Goal: Task Accomplishment & Management: Use online tool/utility

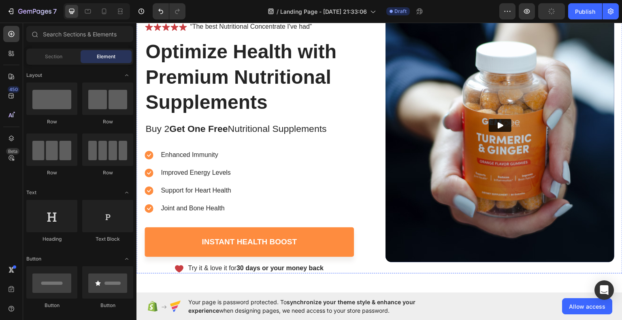
scroll to position [68, 0]
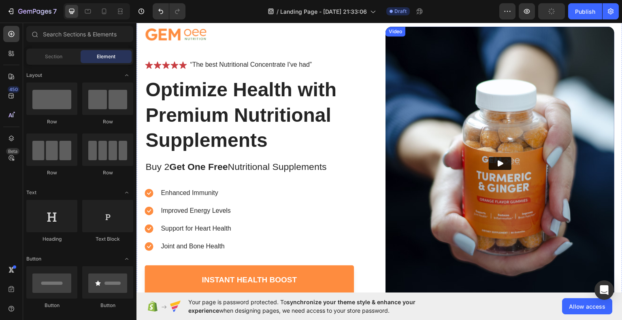
click at [499, 129] on img at bounding box center [499, 163] width 229 height 274
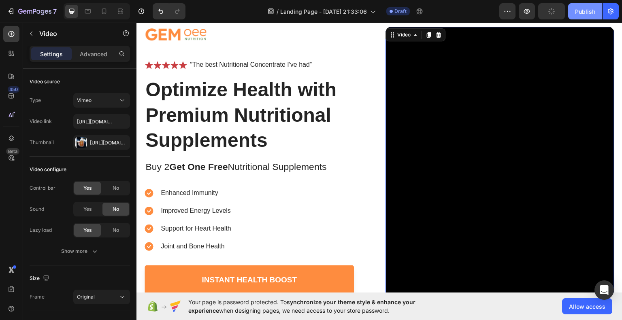
click at [592, 9] on div "Publish" at bounding box center [585, 11] width 20 height 9
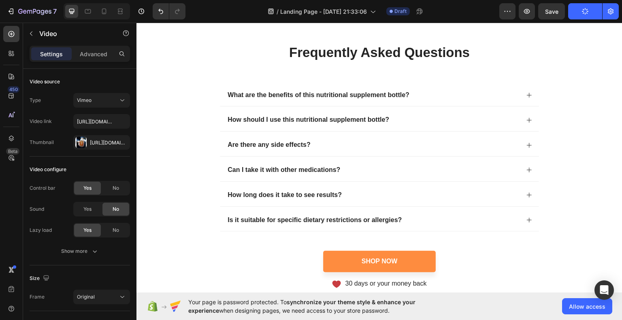
scroll to position [3488, 0]
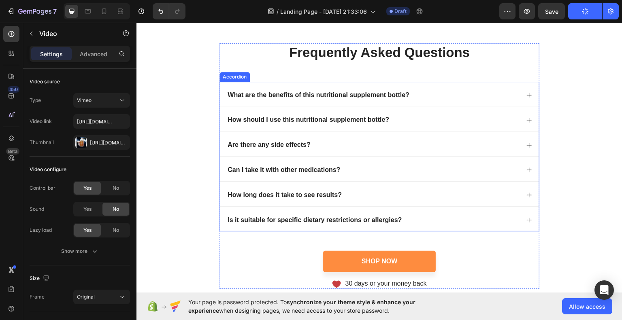
click at [352, 99] on p "What are the benefits of this nutritional supplement bottle?" at bounding box center [318, 95] width 182 height 9
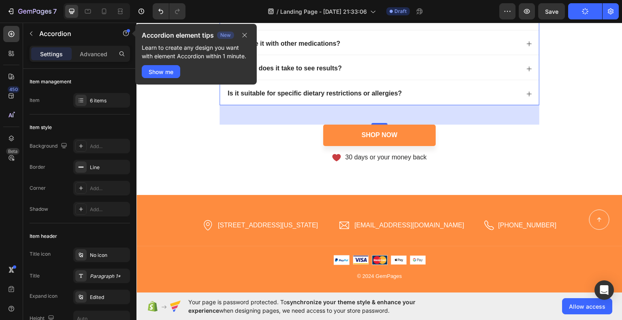
scroll to position [3757, 0]
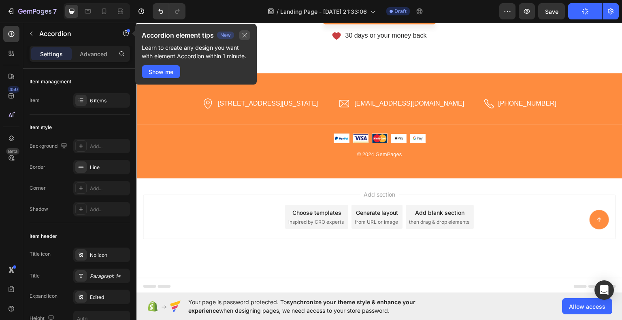
click at [245, 35] on icon "button" at bounding box center [244, 35] width 4 height 4
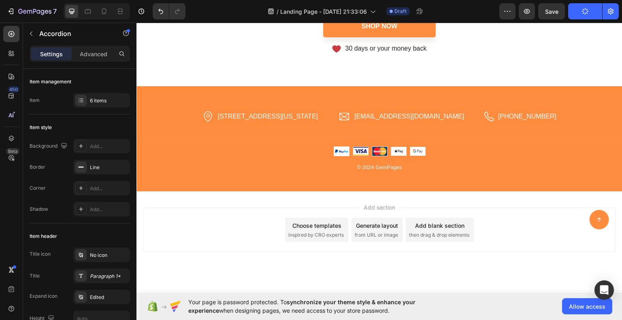
scroll to position [3702, 0]
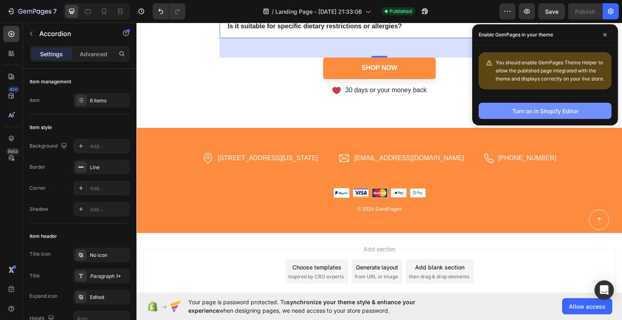
click at [511, 111] on button "Turn on in Shopify Editor" at bounding box center [544, 111] width 133 height 16
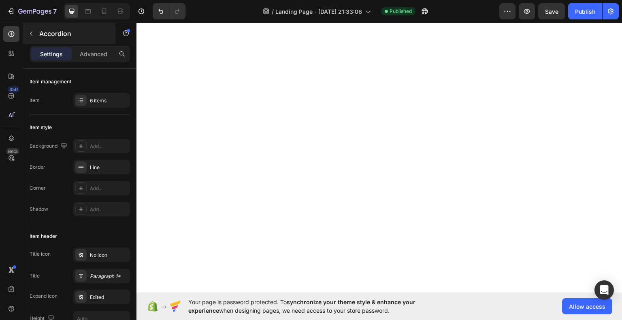
scroll to position [1195, 0]
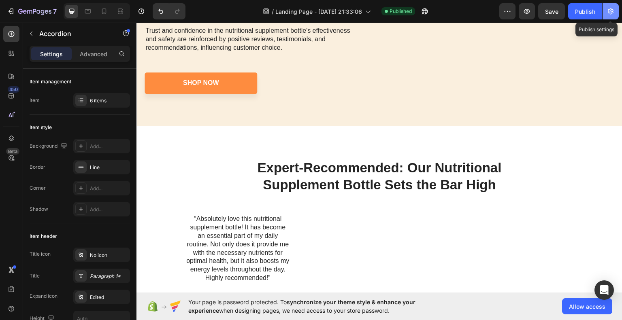
click at [612, 11] on icon "button" at bounding box center [611, 12] width 6 height 6
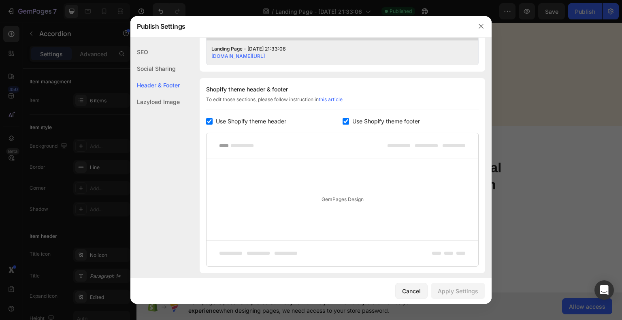
scroll to position [400, 0]
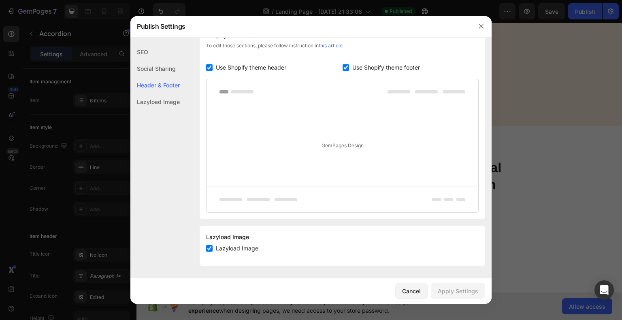
click at [504, 192] on div at bounding box center [311, 160] width 622 height 320
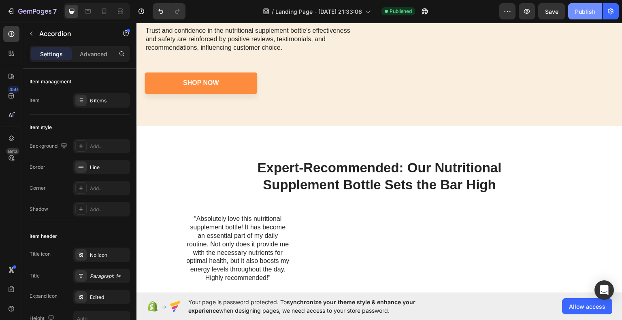
click at [587, 16] on button "Publish" at bounding box center [585, 11] width 34 height 16
